Goal: Transaction & Acquisition: Purchase product/service

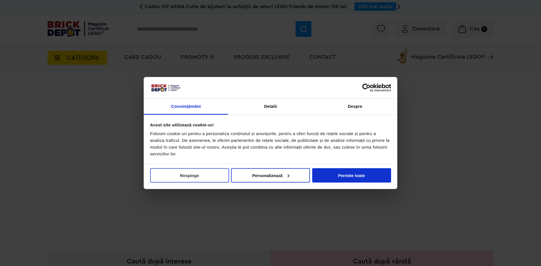
click at [188, 174] on button "Respinge" at bounding box center [189, 175] width 79 height 14
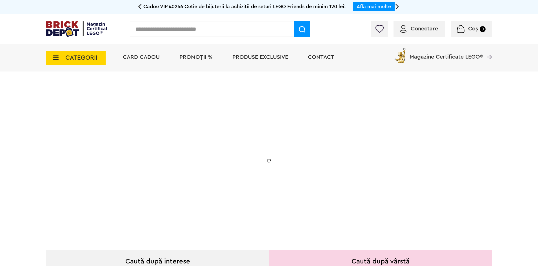
scroll to position [28, 0]
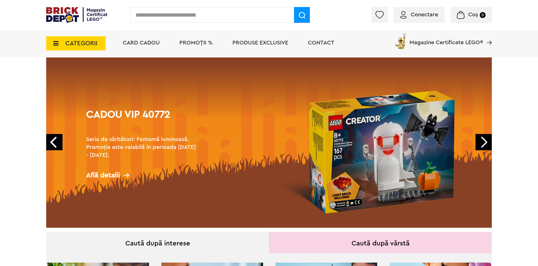
click at [481, 143] on link "Next" at bounding box center [484, 142] width 16 height 16
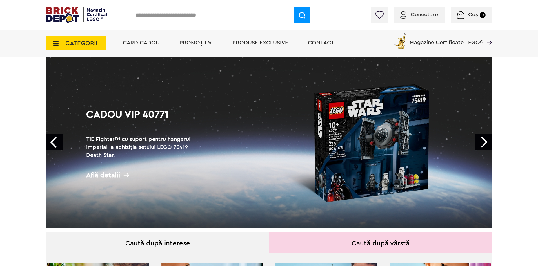
click at [481, 143] on link "Next" at bounding box center [484, 142] width 16 height 16
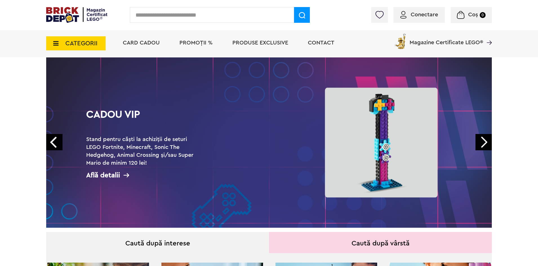
click at [481, 143] on link "Next" at bounding box center [484, 142] width 16 height 16
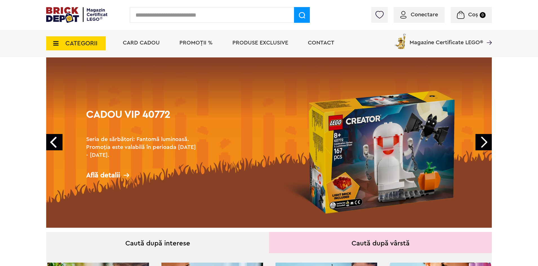
click at [481, 143] on link "Next" at bounding box center [484, 142] width 16 height 16
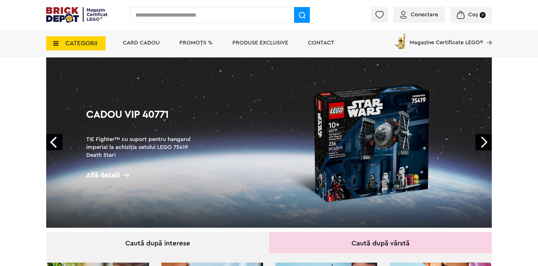
click at [481, 143] on link "Next" at bounding box center [484, 142] width 16 height 16
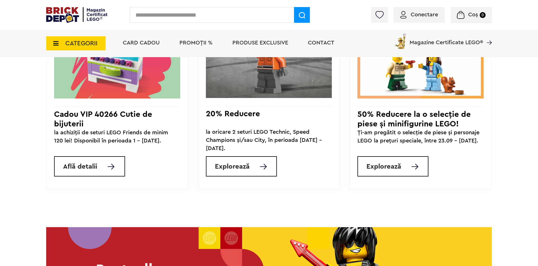
scroll to position [592, 0]
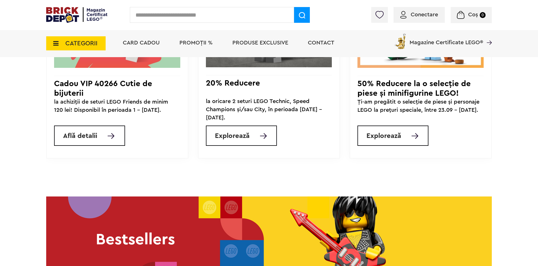
drag, startPoint x: 287, startPoint y: 177, endPoint x: 338, endPoint y: 176, distance: 50.8
click at [338, 176] on div "Noutăți Cadou VIP 40266 Cutie de bijuterii la achiziții de seturi LEGO Friends …" at bounding box center [269, 28] width 446 height 311
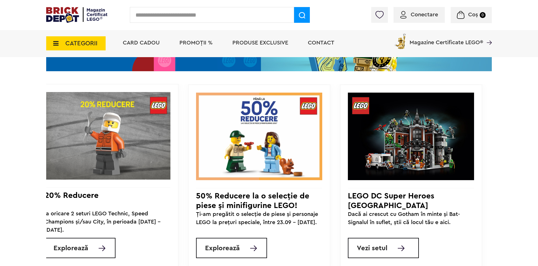
scroll to position [564, 0]
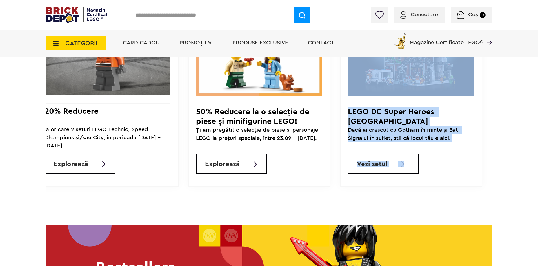
drag, startPoint x: 332, startPoint y: 202, endPoint x: 393, endPoint y: 202, distance: 61.4
click at [393, 200] on div "Cadou VIP 40266 Cutie de bijuterii la achiziții de seturi LEGO Friends de minim…" at bounding box center [269, 100] width 446 height 200
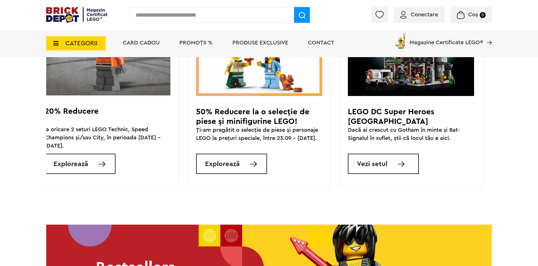
click at [447, 205] on div "Noutăți Cadou VIP 40266 Cutie de bijuterii la achiziții de seturi LEGO Friends …" at bounding box center [269, 56] width 446 height 311
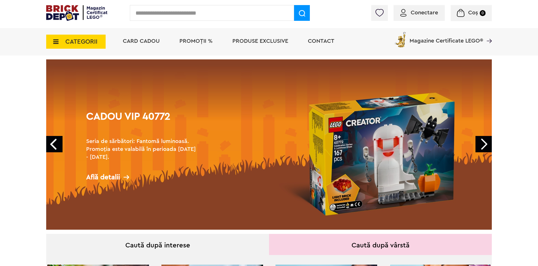
scroll to position [0, 0]
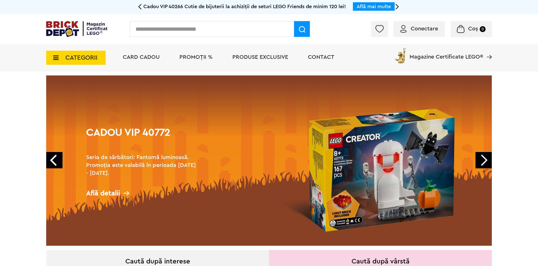
click at [200, 64] on li "PROMOȚII %" at bounding box center [196, 57] width 45 height 27
click at [199, 59] on span "PROMOȚII %" at bounding box center [196, 57] width 33 height 6
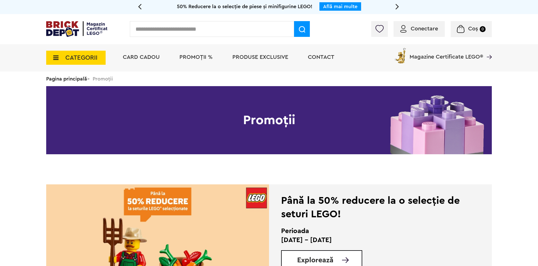
click at [397, 6] on icon at bounding box center [398, 6] width 4 height 10
click at [63, 30] on img at bounding box center [76, 29] width 61 height 16
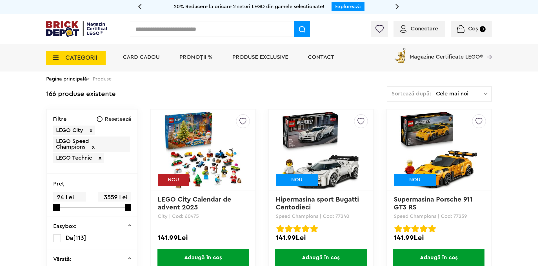
click at [454, 92] on span "Cele mai noi" at bounding box center [460, 94] width 48 height 6
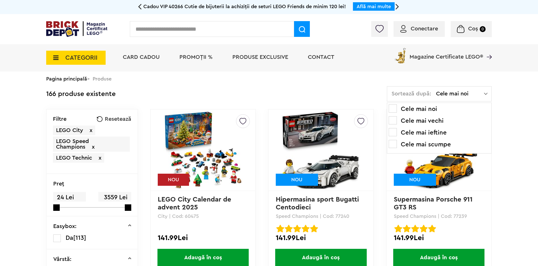
click at [420, 134] on li "Cele mai ieftine" at bounding box center [439, 132] width 101 height 9
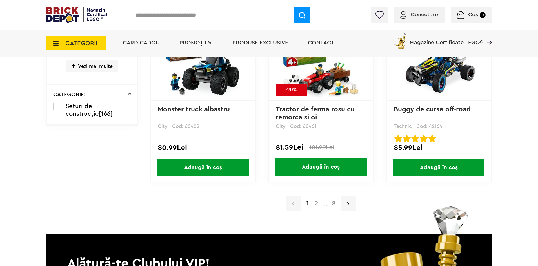
scroll to position [1156, 0]
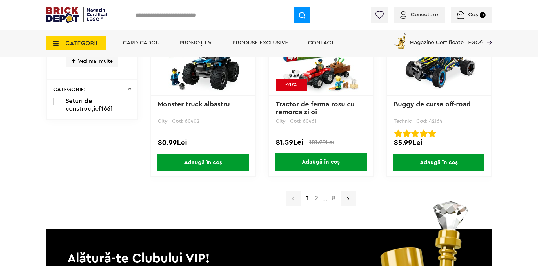
click at [316, 200] on a=LEGO%20Technic&order=3&page=2&small=3"] "2" at bounding box center [317, 198] width 10 height 7
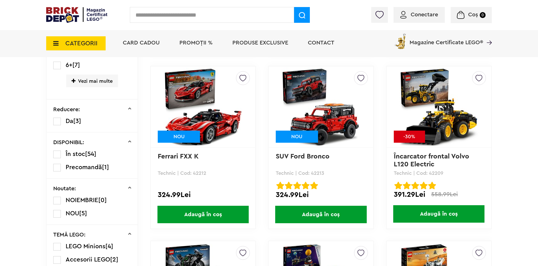
scroll to position [225, 0]
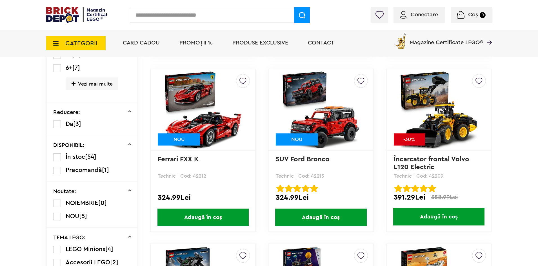
click at [56, 14] on img at bounding box center [76, 15] width 61 height 16
